Goal: Task Accomplishment & Management: Manage account settings

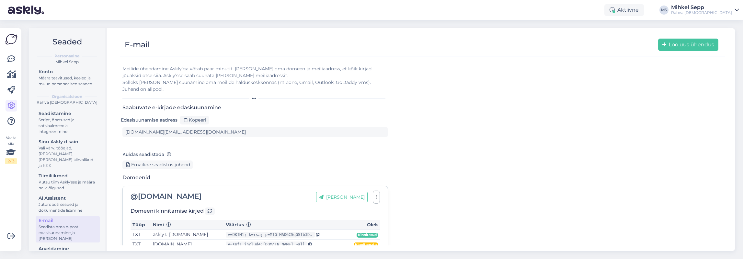
scroll to position [82, 0]
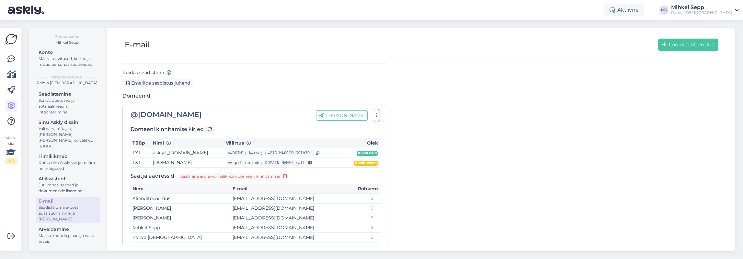
click at [507, 121] on div "Meilide ühendamine Askly’ga võtab paar minutit. Lisa oma domeen ja meiliaadress…" at bounding box center [422, 116] width 600 height 275
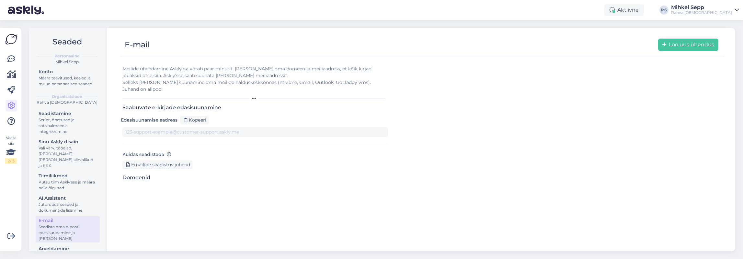
type input "[DOMAIN_NAME][EMAIL_ADDRESS][DOMAIN_NAME]"
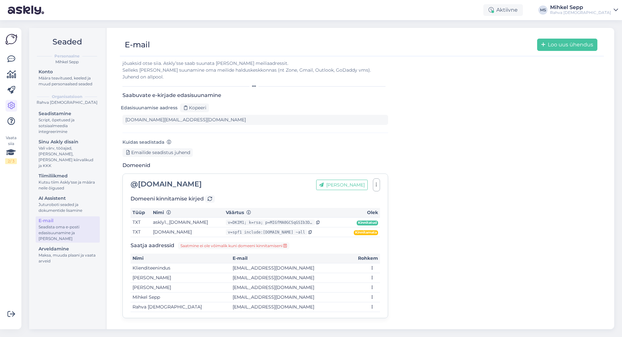
scroll to position [6, 0]
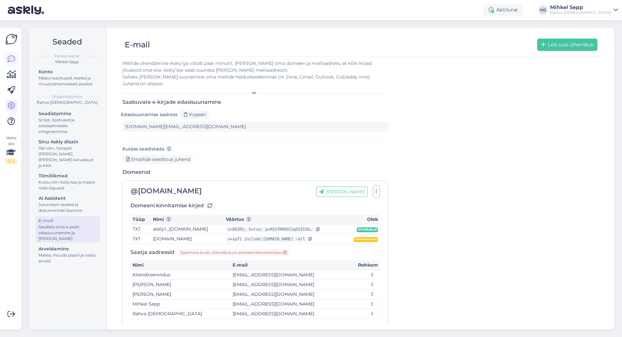
click at [12, 62] on icon at bounding box center [11, 59] width 8 height 8
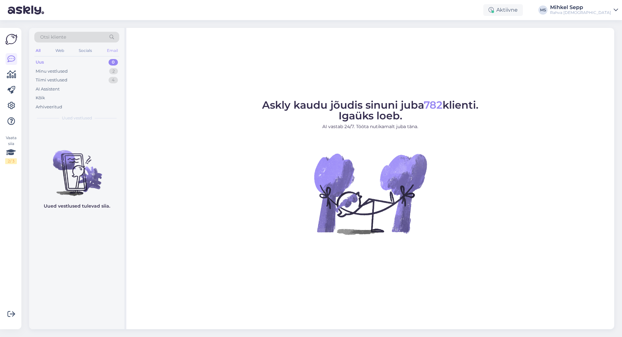
click at [111, 54] on div "Email" at bounding box center [113, 50] width 14 height 8
click at [84, 70] on div "Minu vestlused 1" at bounding box center [76, 71] width 85 height 9
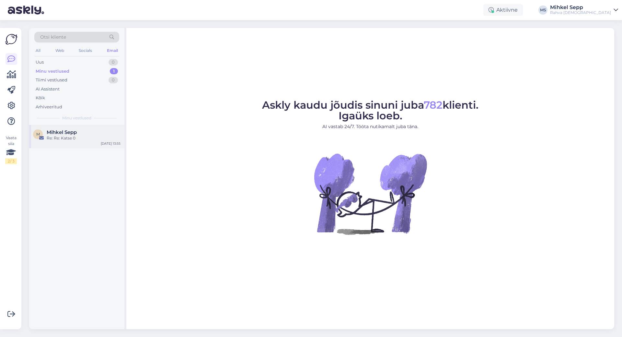
click at [88, 132] on div "Mihkel Sepp" at bounding box center [84, 132] width 74 height 6
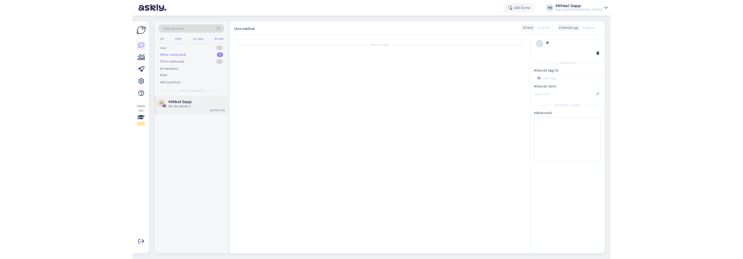
scroll to position [50, 0]
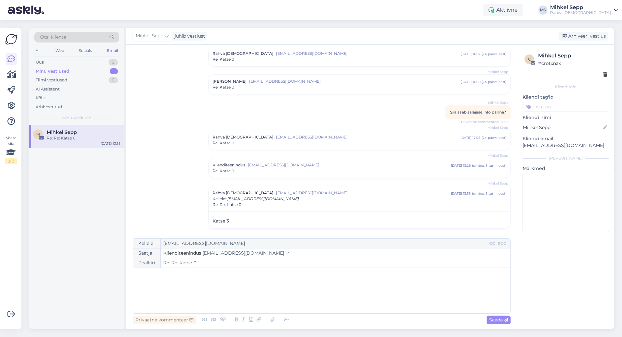
click at [42, 51] on div "All Web Socials Email" at bounding box center [76, 51] width 85 height 10
click at [36, 50] on div "All" at bounding box center [37, 50] width 7 height 8
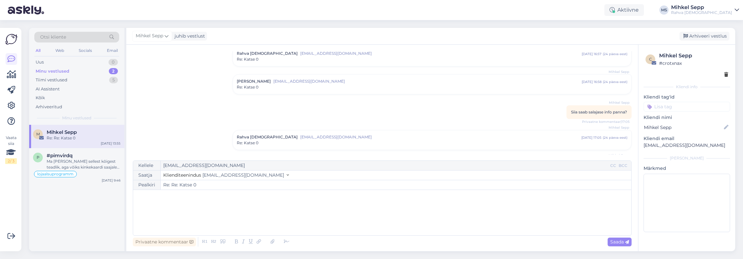
scroll to position [48, 0]
click at [110, 51] on div "Email" at bounding box center [113, 50] width 14 height 8
click at [61, 77] on div "Tiimi vestlused" at bounding box center [52, 80] width 32 height 6
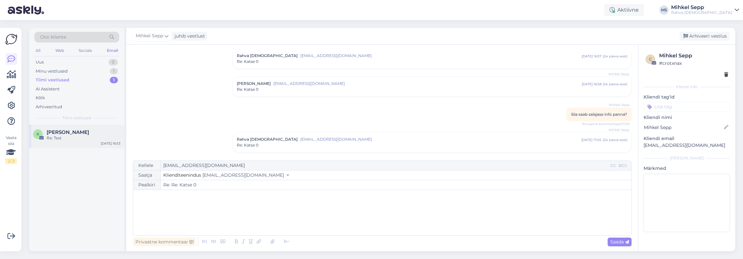
click at [51, 132] on span "[PERSON_NAME]" at bounding box center [68, 132] width 42 height 6
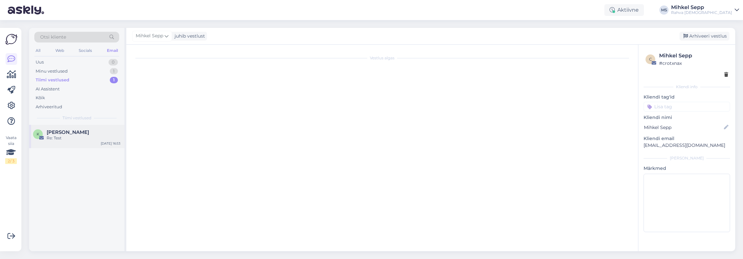
scroll to position [0, 0]
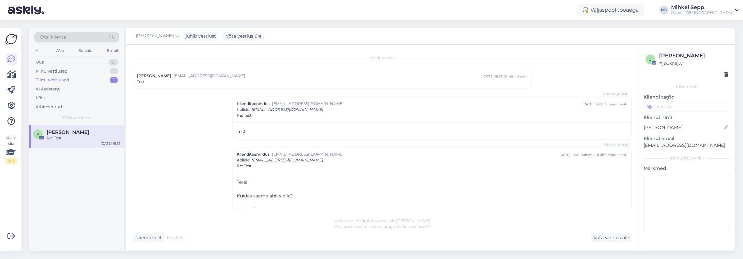
click at [166, 180] on div "Vestlus [PERSON_NAME] [PERSON_NAME][EMAIL_ADDRESS][DOMAIN_NAME] [DATE] 16:53 ( …" at bounding box center [385, 129] width 505 height 157
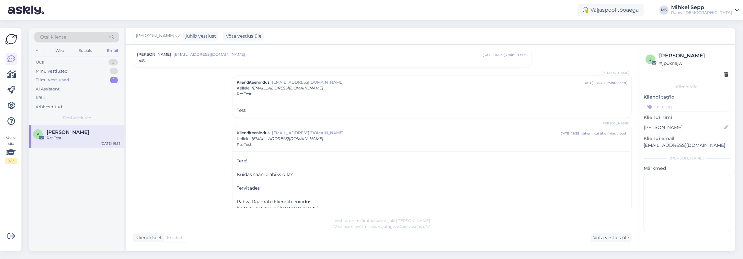
scroll to position [39, 0]
